Goal: Navigation & Orientation: Find specific page/section

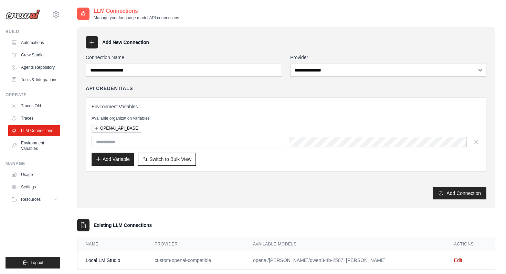
scroll to position [14, 0]
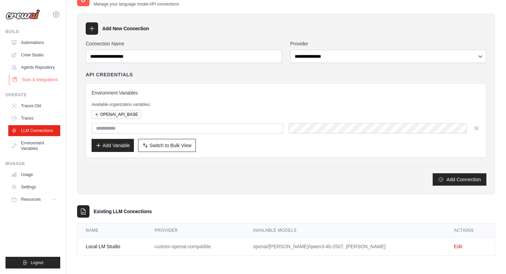
click at [35, 82] on link "Tools & Integrations" at bounding box center [35, 79] width 52 height 11
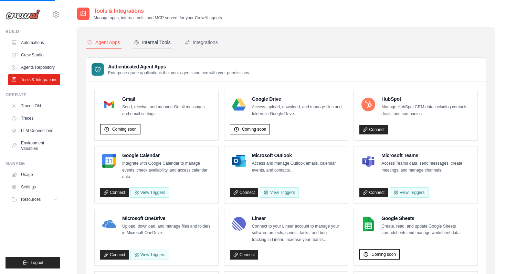
click at [137, 43] on icon at bounding box center [137, 43] width 6 height 6
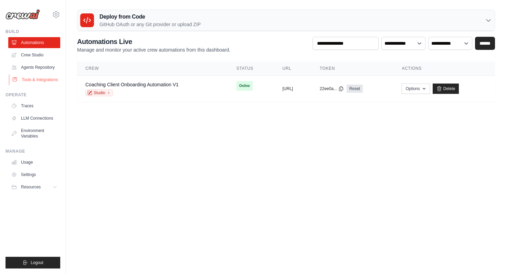
click at [22, 80] on link "Tools & Integrations" at bounding box center [35, 79] width 52 height 11
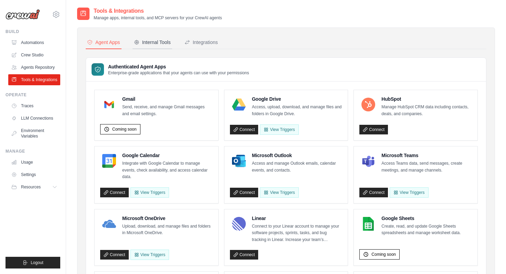
click at [166, 40] on div "Internal Tools" at bounding box center [152, 42] width 37 height 7
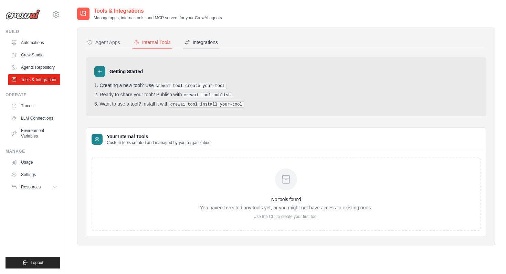
click at [205, 44] on div "Integrations" at bounding box center [200, 42] width 33 height 7
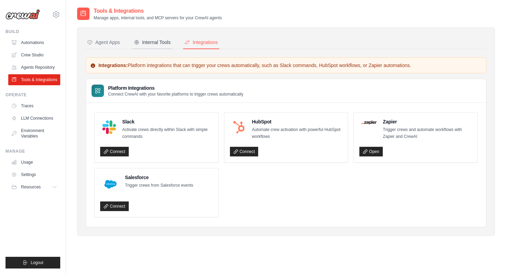
click at [161, 43] on div "Internal Tools" at bounding box center [152, 42] width 37 height 7
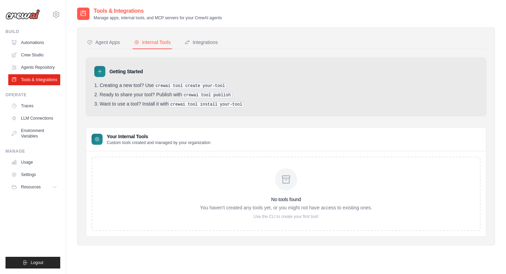
click at [290, 191] on div "No tools found You haven't created any tools yet, or you might not have access …" at bounding box center [286, 194] width 172 height 51
click at [167, 86] on pre "crewai tool create your-tool" at bounding box center [190, 86] width 73 height 6
